Goal: Task Accomplishment & Management: Complete application form

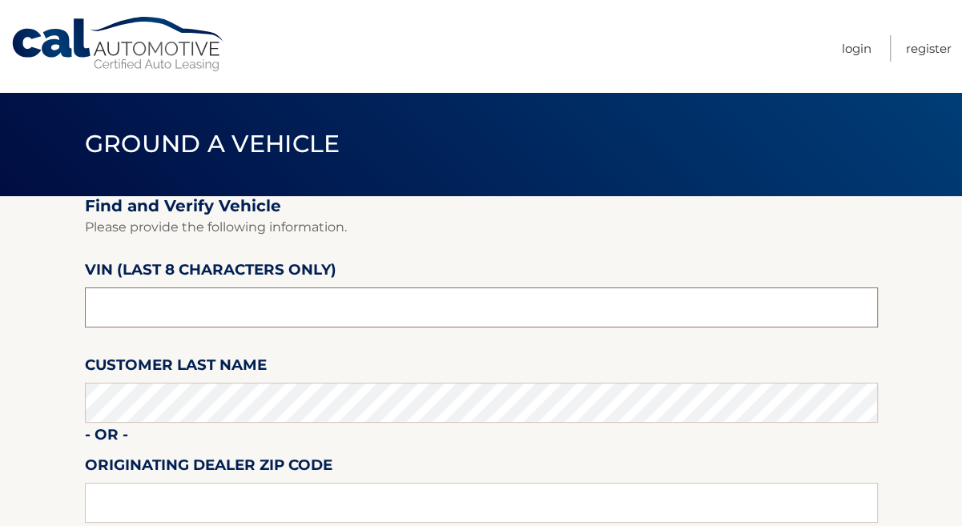
click at [184, 297] on input "text" at bounding box center [481, 308] width 793 height 40
type input "PC534187"
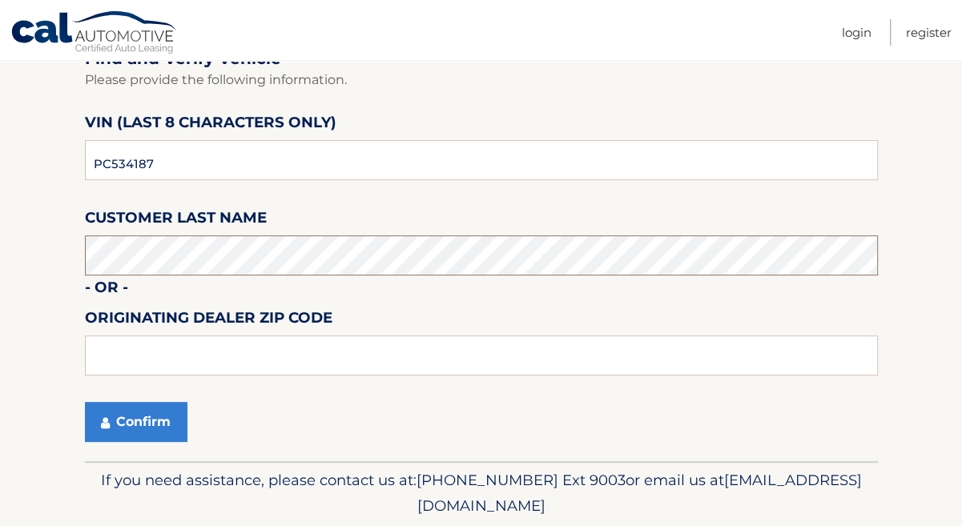
scroll to position [227, 0]
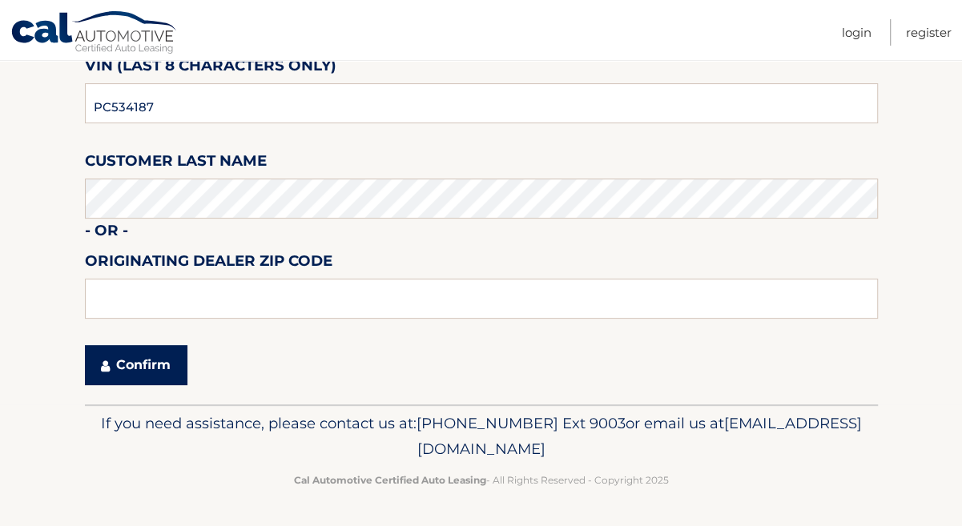
click at [99, 353] on button "Confirm" at bounding box center [136, 365] width 103 height 40
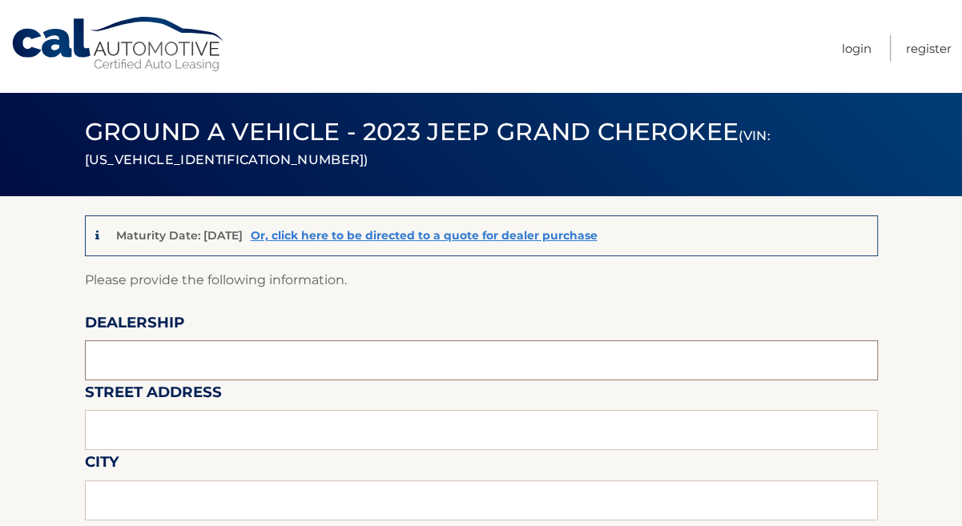
click at [135, 369] on input "text" at bounding box center [481, 360] width 793 height 40
type input "2"
type input "AVENTURA CJDR"
click at [290, 421] on input "text" at bounding box center [481, 430] width 793 height 40
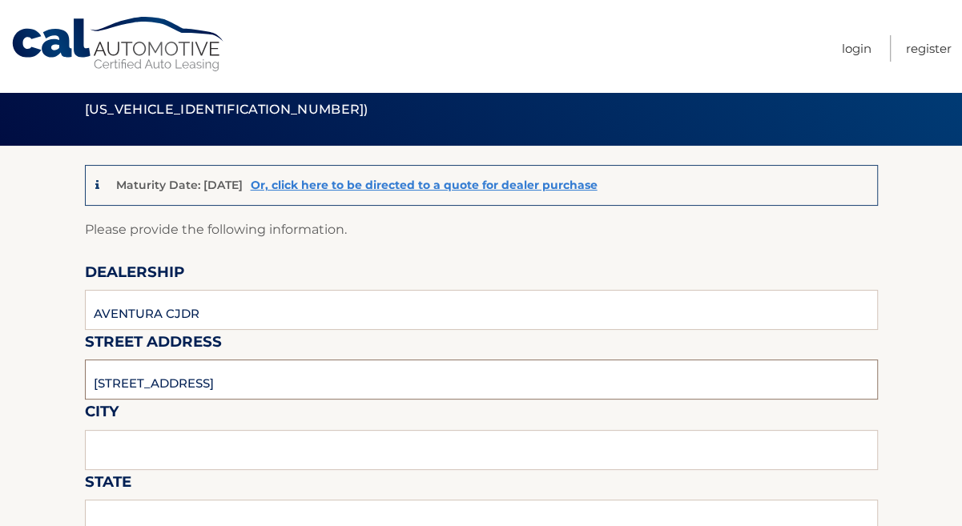
scroll to position [145, 0]
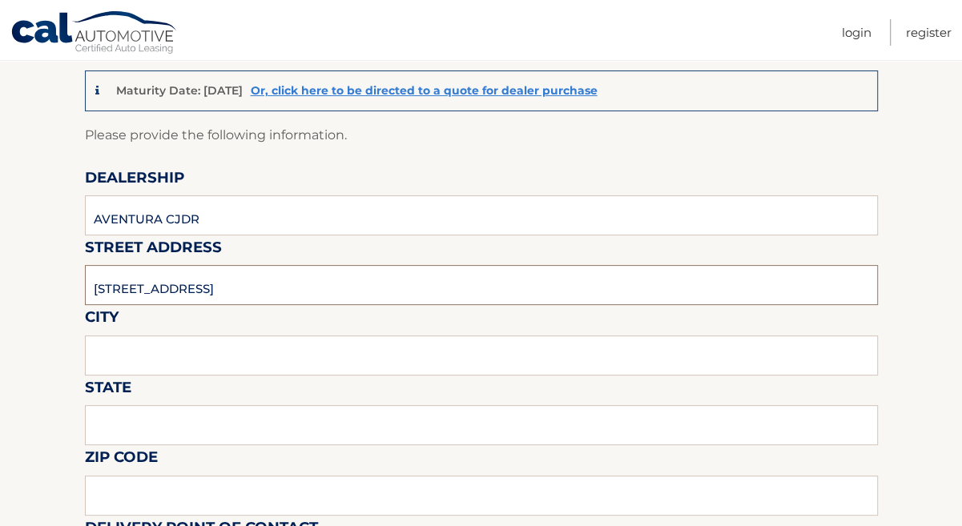
type input "[STREET_ADDRESS]"
click at [183, 356] on input "text" at bounding box center [481, 356] width 793 height 40
type input "[GEOGRAPHIC_DATA]"
click at [122, 426] on input "text" at bounding box center [481, 425] width 793 height 40
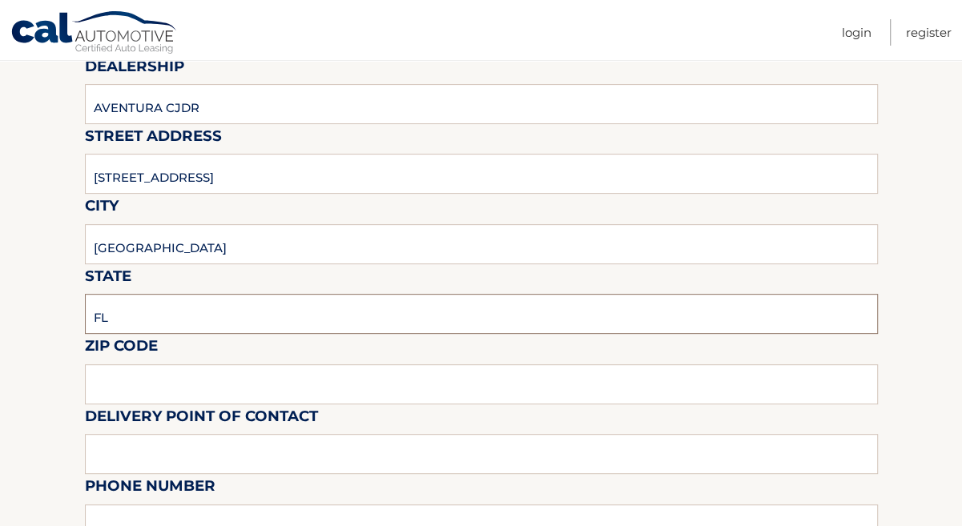
scroll to position [291, 0]
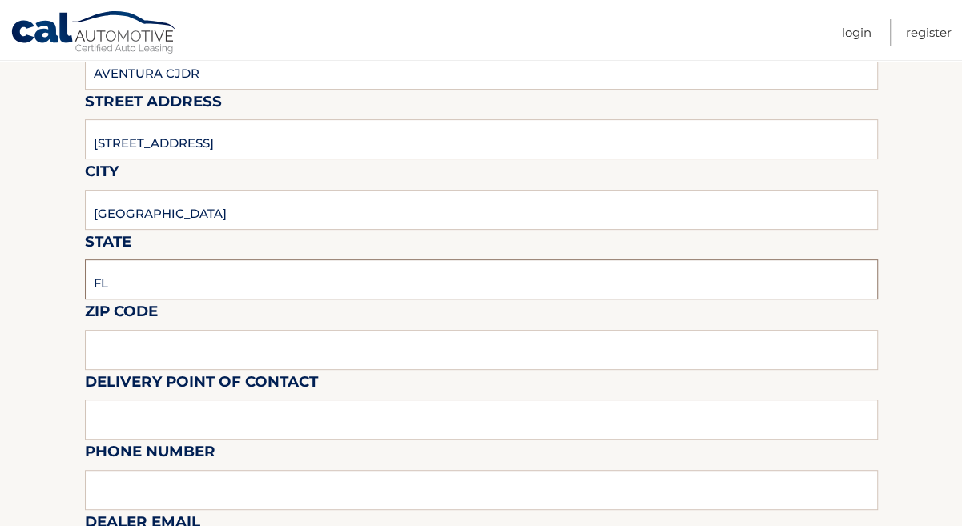
type input "FL"
click at [135, 353] on input "text" at bounding box center [481, 350] width 793 height 40
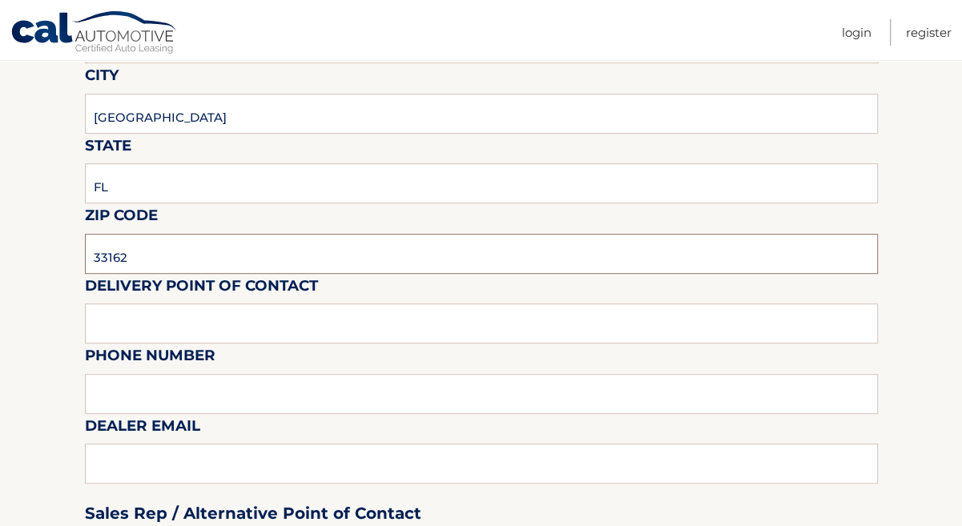
scroll to position [436, 0]
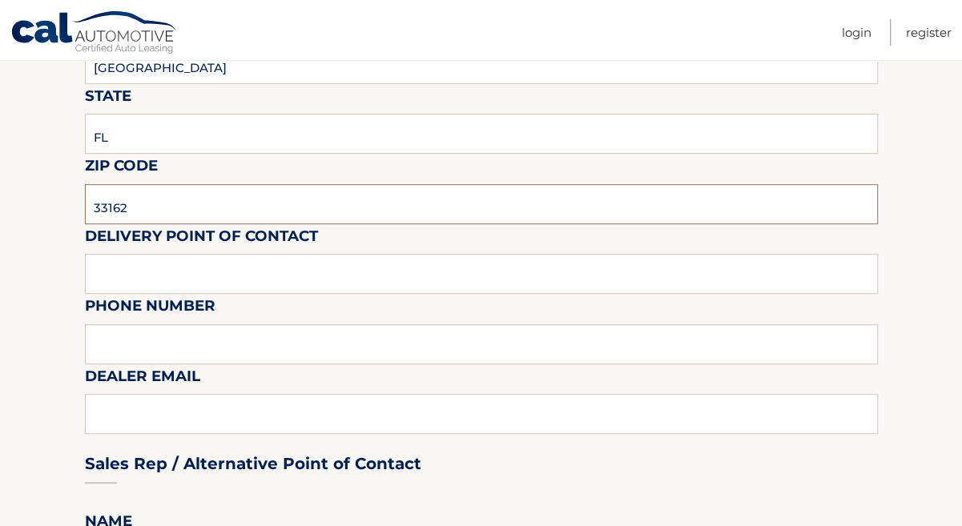
type input "33162"
click at [142, 289] on input "text" at bounding box center [481, 274] width 793 height 40
type input "[PERSON_NAME]"
click at [187, 357] on input "text" at bounding box center [481, 344] width 793 height 40
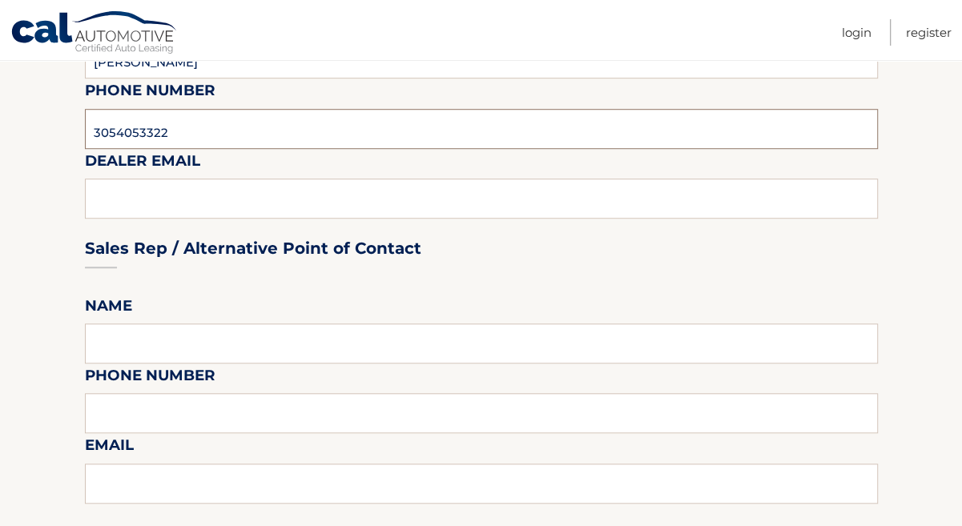
scroll to position [582, 0]
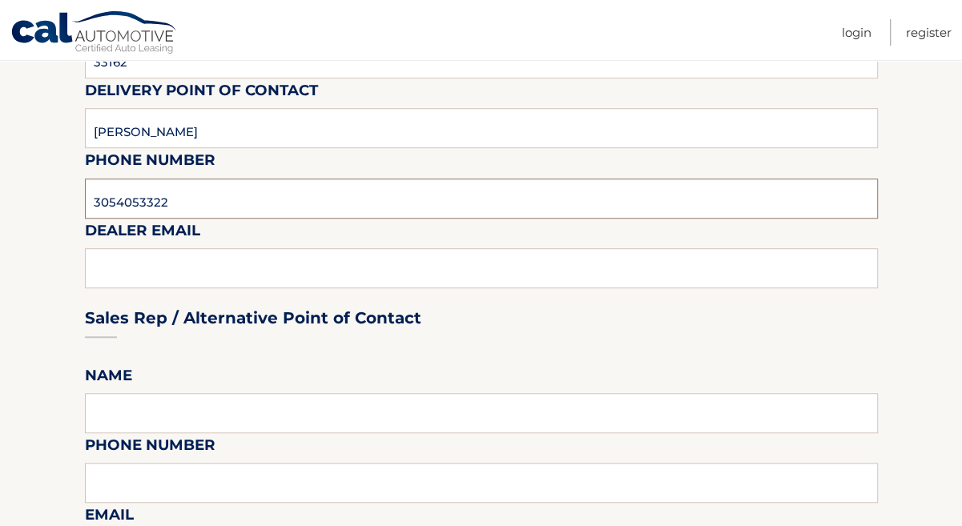
type input "3054053322"
click at [168, 420] on input "text" at bounding box center [481, 413] width 793 height 40
type input "j"
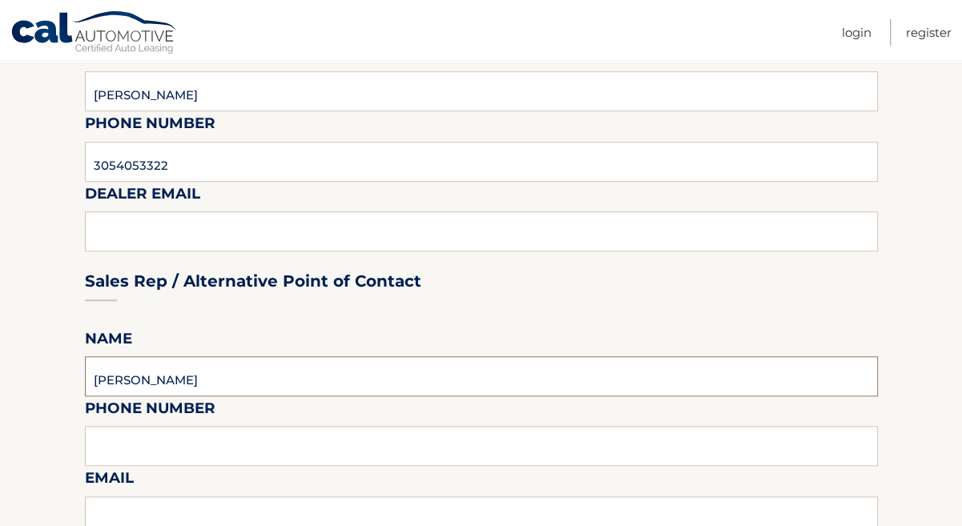
scroll to position [728, 0]
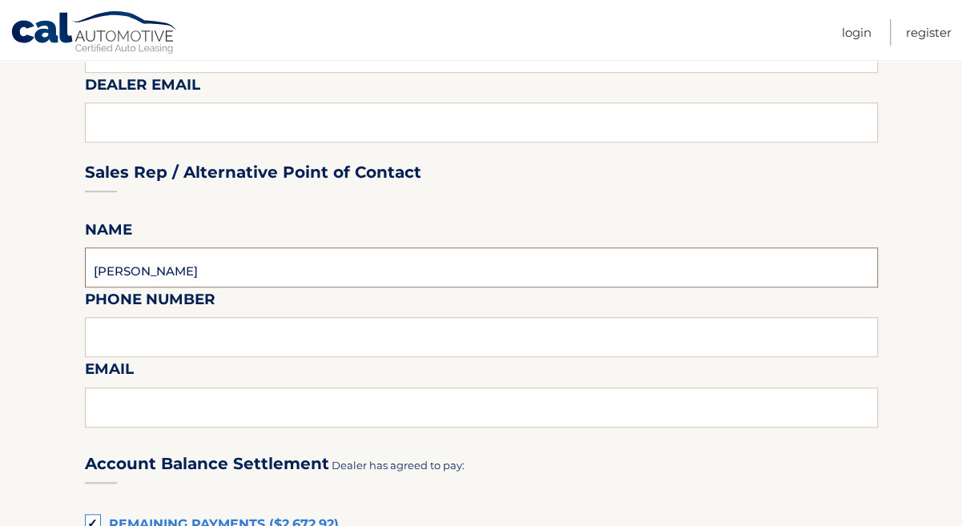
type input "[PERSON_NAME]"
click at [238, 332] on input "text" at bounding box center [481, 337] width 793 height 40
type input "3"
type input "+"
type input "7866942178"
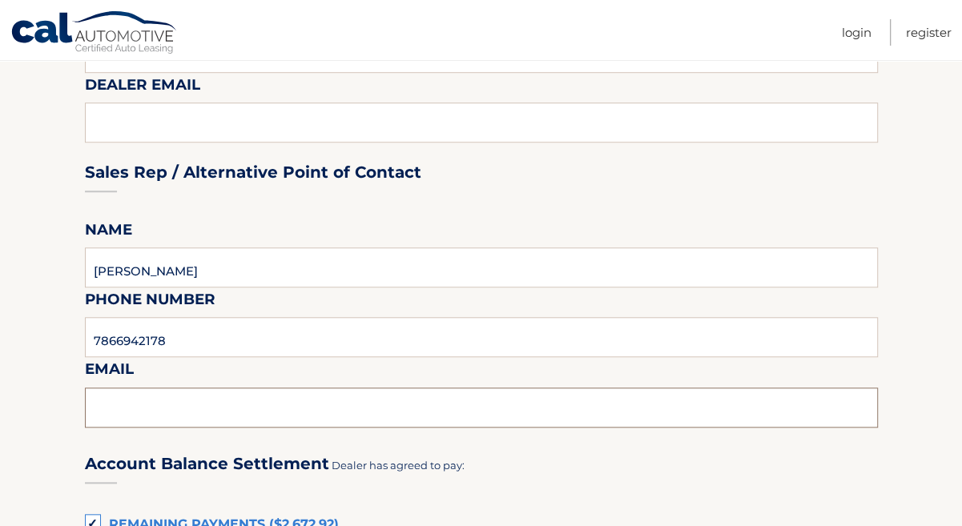
click at [215, 404] on input "text" at bounding box center [481, 408] width 793 height 40
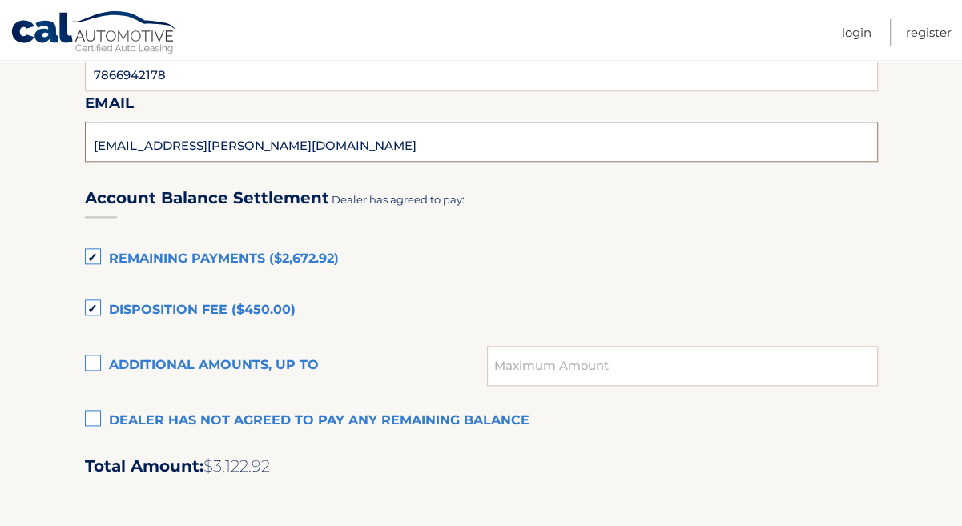
scroll to position [1019, 0]
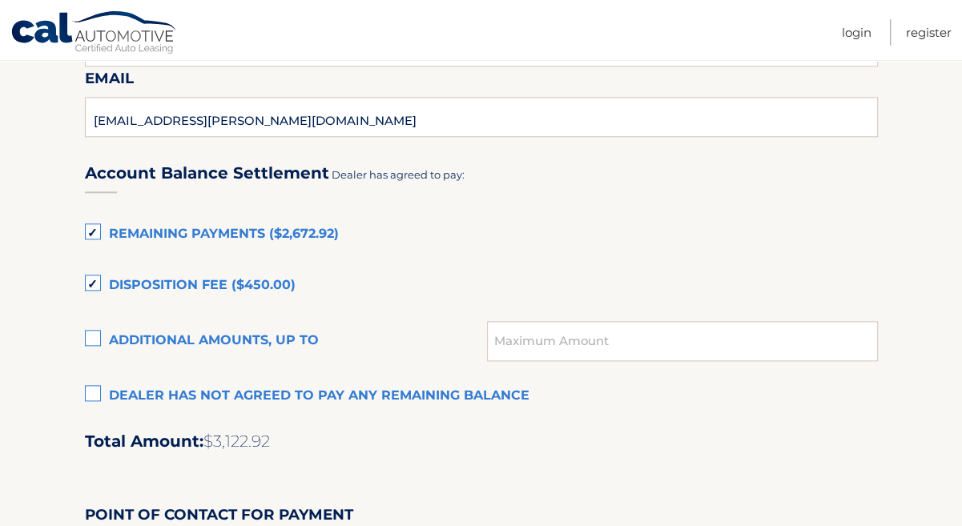
click at [171, 400] on label "Dealer has not agreed to pay any remaining balance" at bounding box center [481, 396] width 793 height 32
click at [0, 0] on input "Dealer has not agreed to pay any remaining balance" at bounding box center [0, 0] width 0 height 0
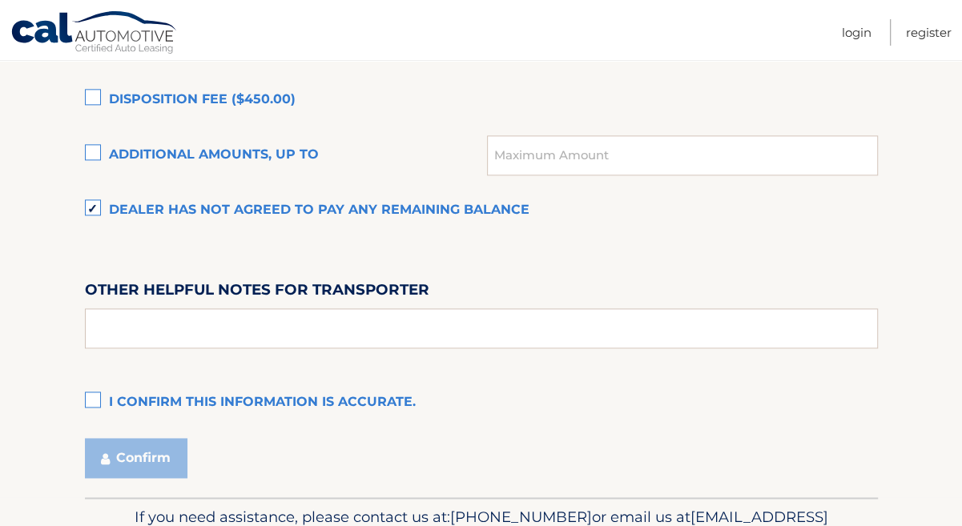
scroll to position [1237, 0]
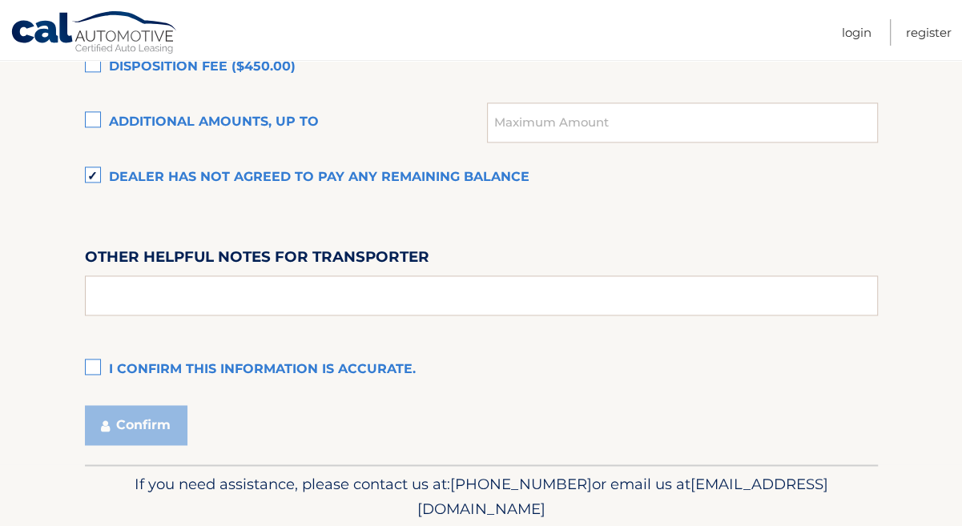
click at [91, 376] on label "I confirm this information is accurate." at bounding box center [481, 370] width 793 height 32
click at [0, 0] on input "I confirm this information is accurate." at bounding box center [0, 0] width 0 height 0
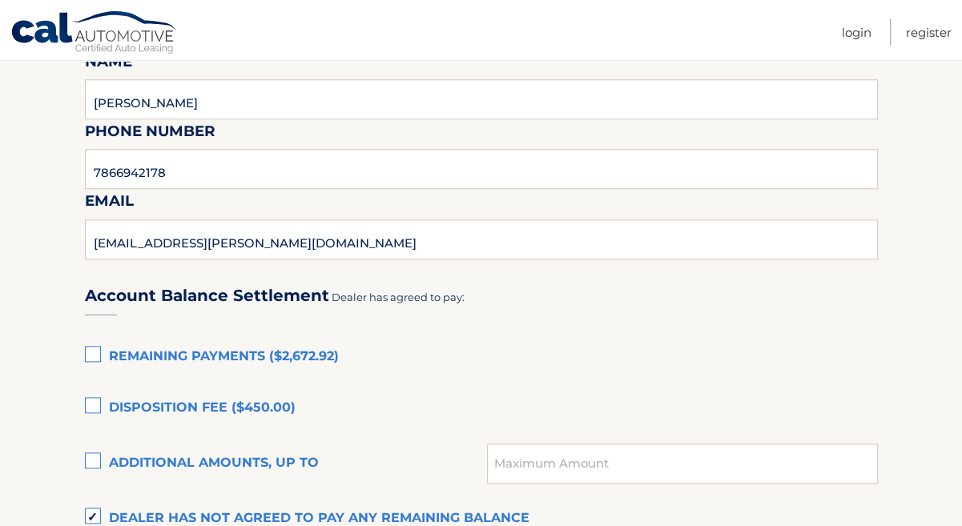
scroll to position [873, 0]
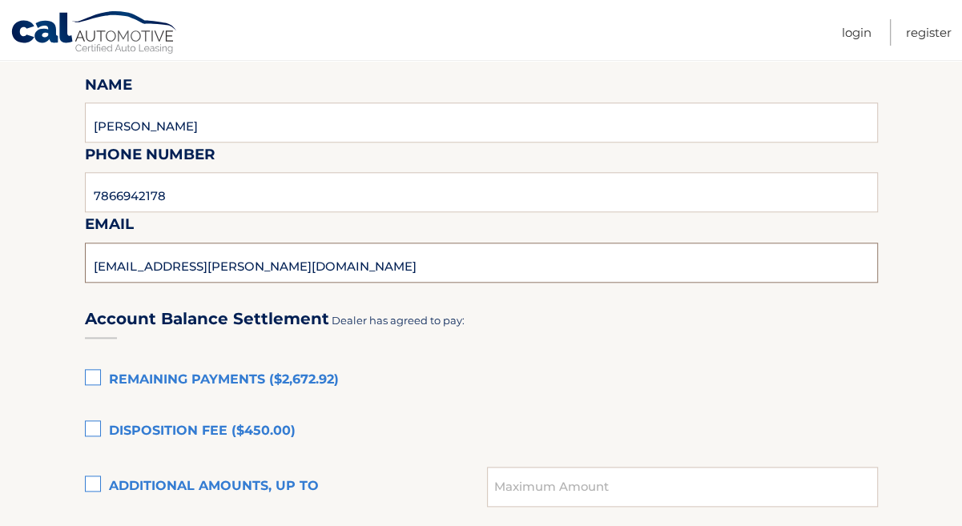
click at [264, 270] on input "[EMAIL_ADDRESS][PERSON_NAME][DOMAIN_NAME]" at bounding box center [481, 263] width 793 height 40
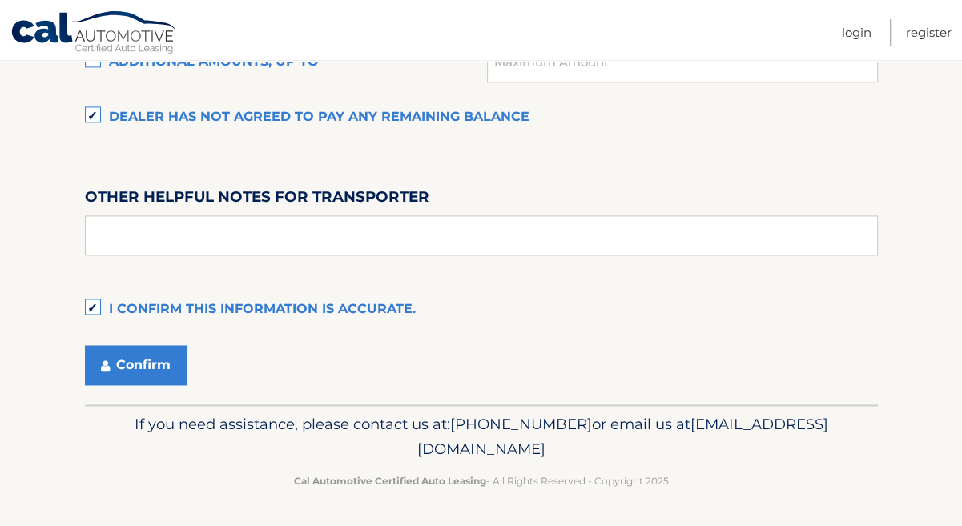
scroll to position [1310, 0]
type input "[EMAIL_ADDRESS][PERSON_NAME][DOMAIN_NAME]"
click at [170, 368] on button "Confirm" at bounding box center [136, 365] width 103 height 40
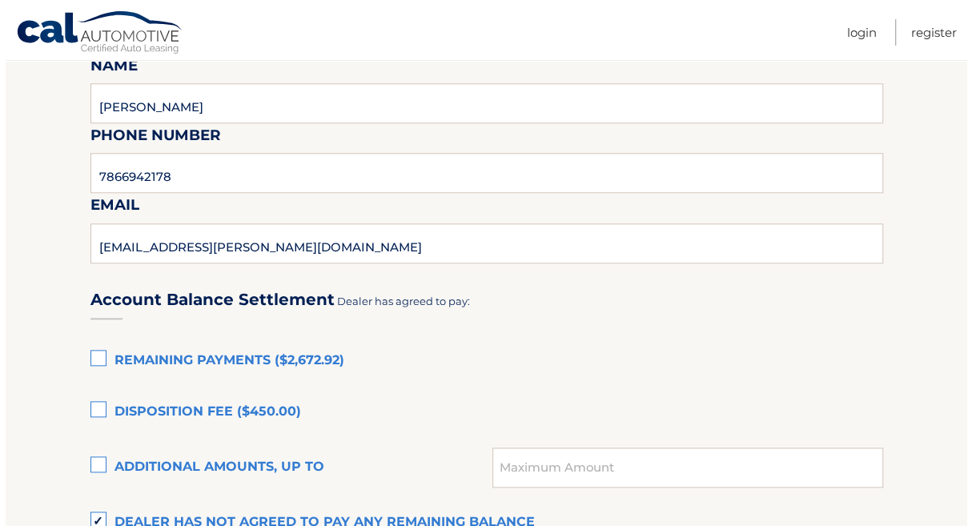
scroll to position [801, 0]
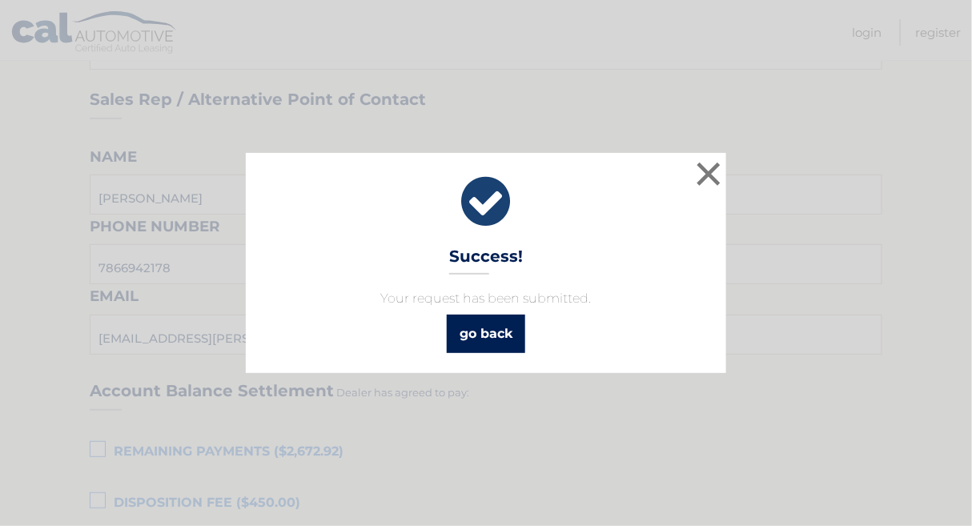
click at [516, 344] on link "go back" at bounding box center [486, 334] width 78 height 38
click at [493, 336] on link "go back" at bounding box center [486, 334] width 78 height 38
